Goal: Task Accomplishment & Management: Use online tool/utility

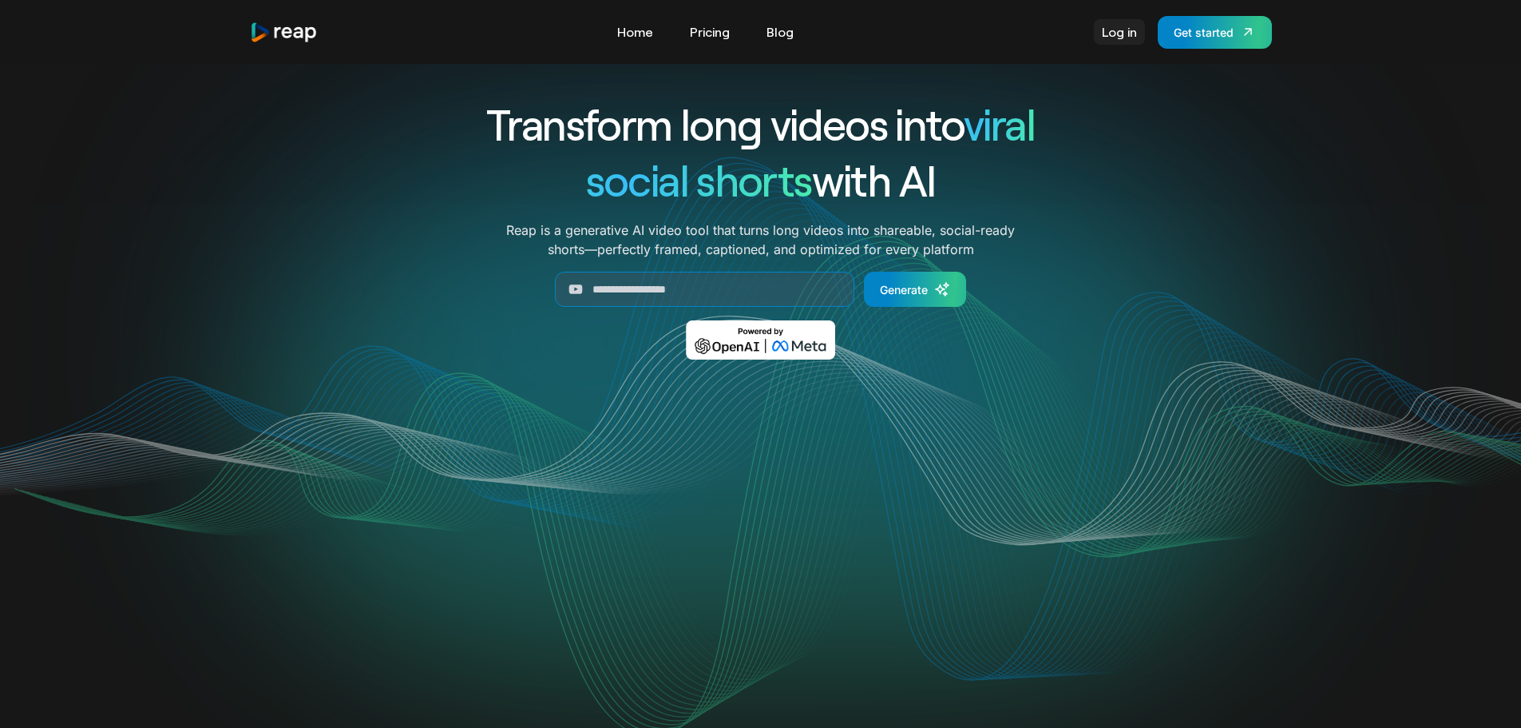
click at [1132, 27] on link "Log in" at bounding box center [1119, 32] width 51 height 26
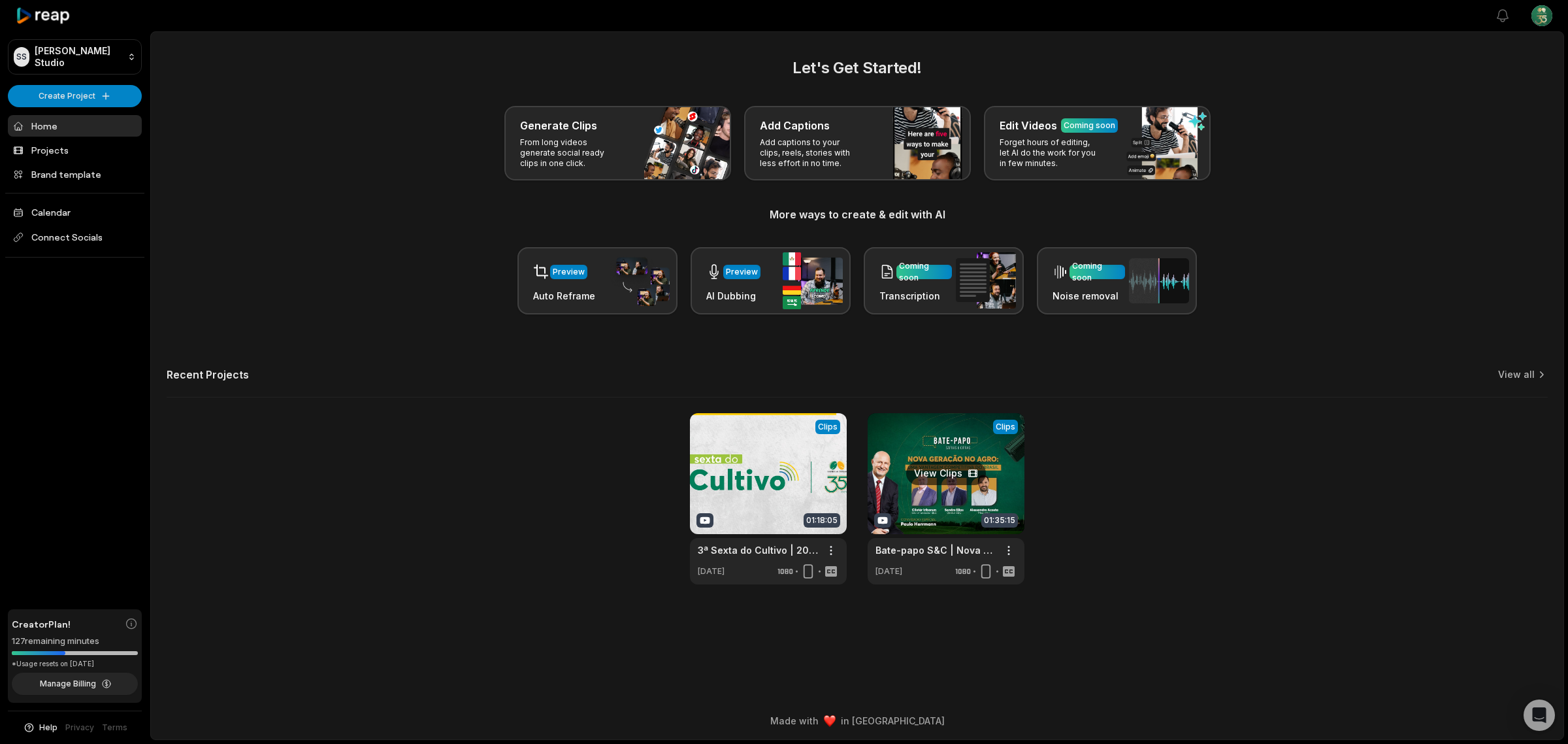
click at [939, 440] on link at bounding box center [946, 498] width 157 height 171
